Goal: Find specific page/section: Find specific page/section

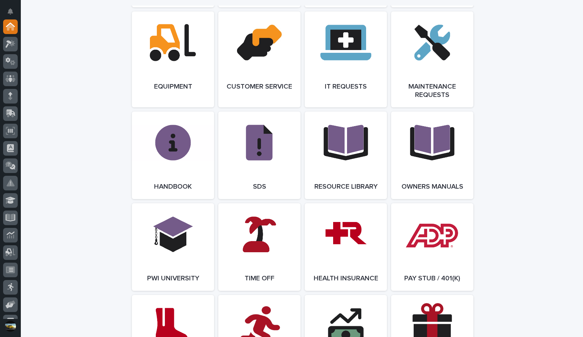
scroll to position [805, 0]
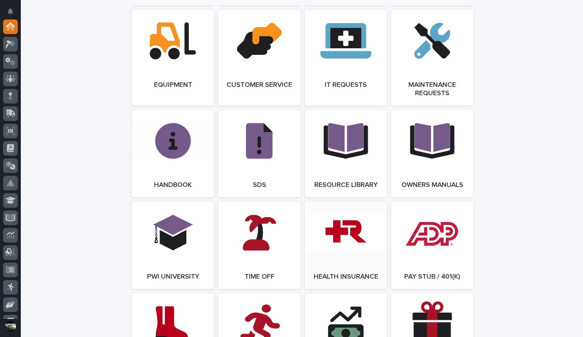
click at [340, 243] on link "Open Link" at bounding box center [346, 245] width 82 height 88
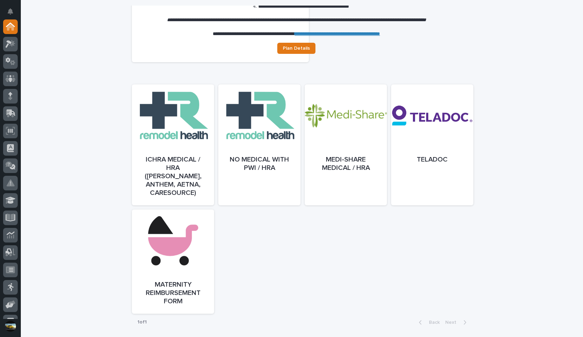
scroll to position [284, 0]
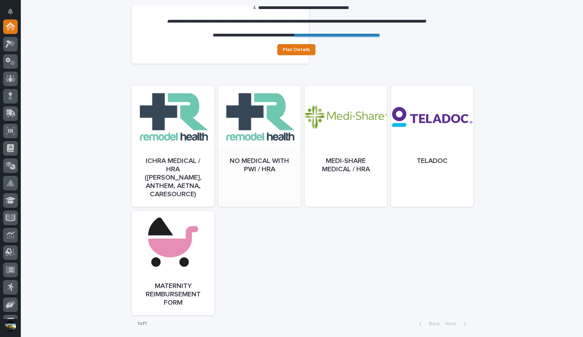
click at [257, 140] on div at bounding box center [259, 153] width 82 height 121
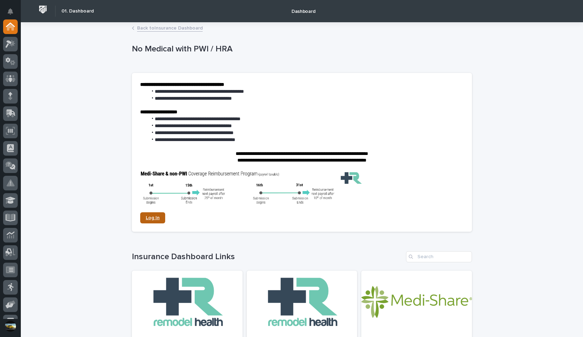
click at [158, 215] on span "Log In" at bounding box center [153, 217] width 14 height 5
